Goal: Navigation & Orientation: Go to known website

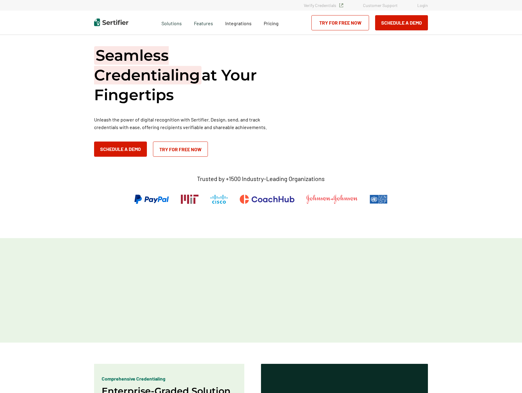
click at [426, 6] on link "Login" at bounding box center [422, 5] width 11 height 5
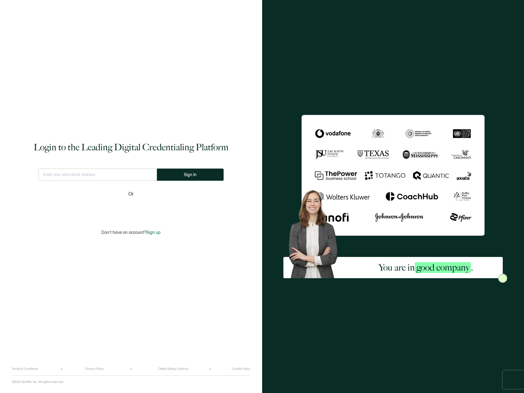
click at [97, 181] on div "This doesn't look like a valid email." at bounding box center [98, 176] width 118 height 17
click at [97, 176] on input "text" at bounding box center [98, 174] width 118 height 12
type input "asim.sayed@rosedaleedu.com"
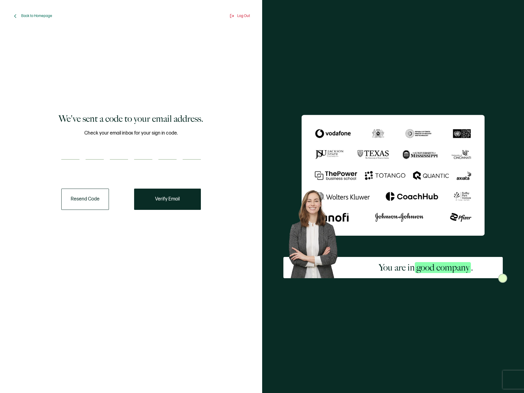
click at [69, 153] on input "number" at bounding box center [70, 153] width 18 height 12
paste input "4"
type input "4"
type input "7"
type input "6"
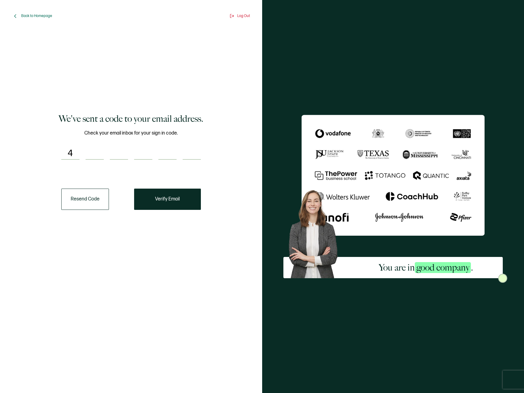
type input "8"
type input "3"
type input "0"
